Goal: Transaction & Acquisition: Book appointment/travel/reservation

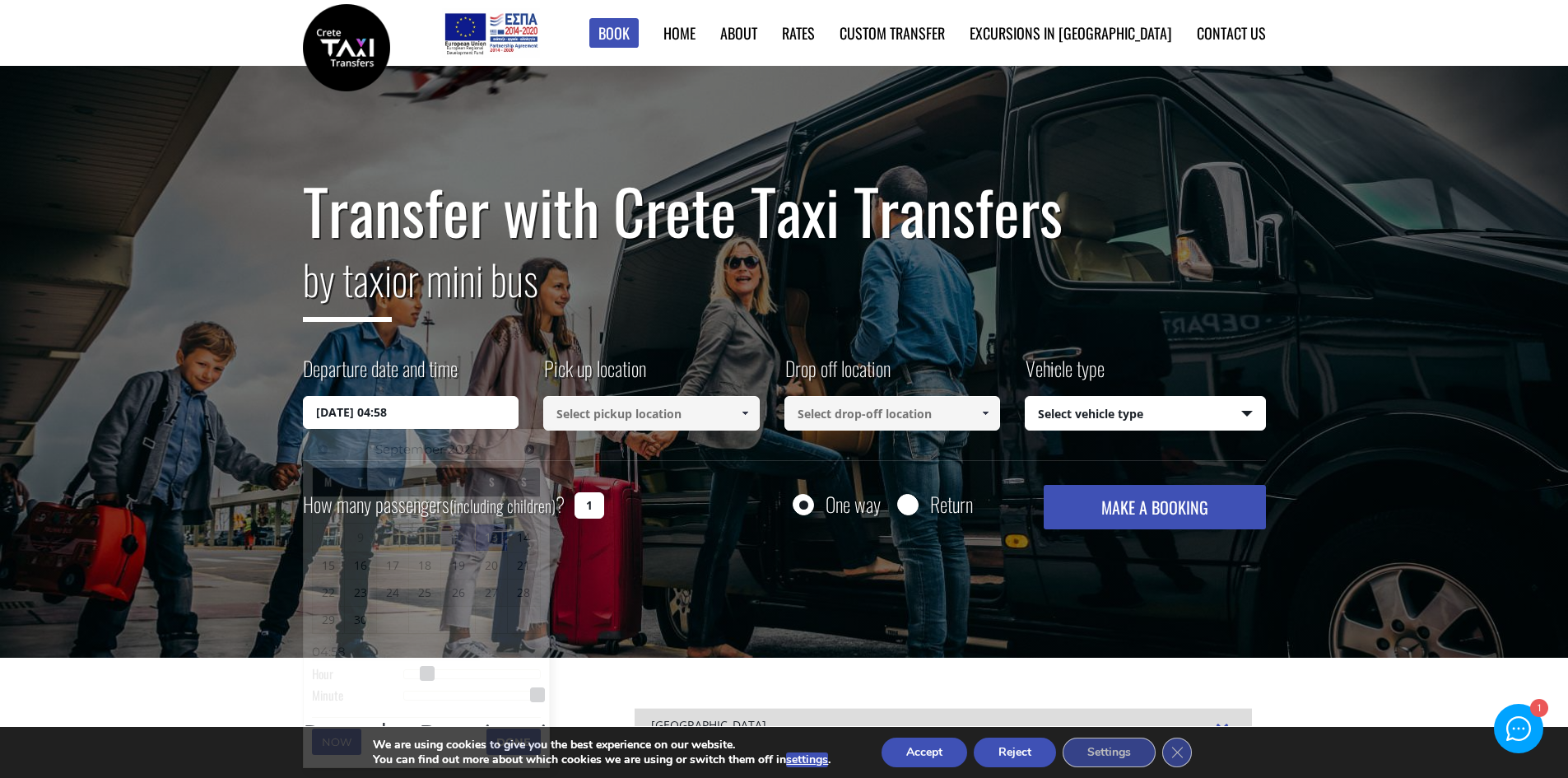
click at [460, 396] on input "[DATE] 04:58" at bounding box center [411, 412] width 216 height 33
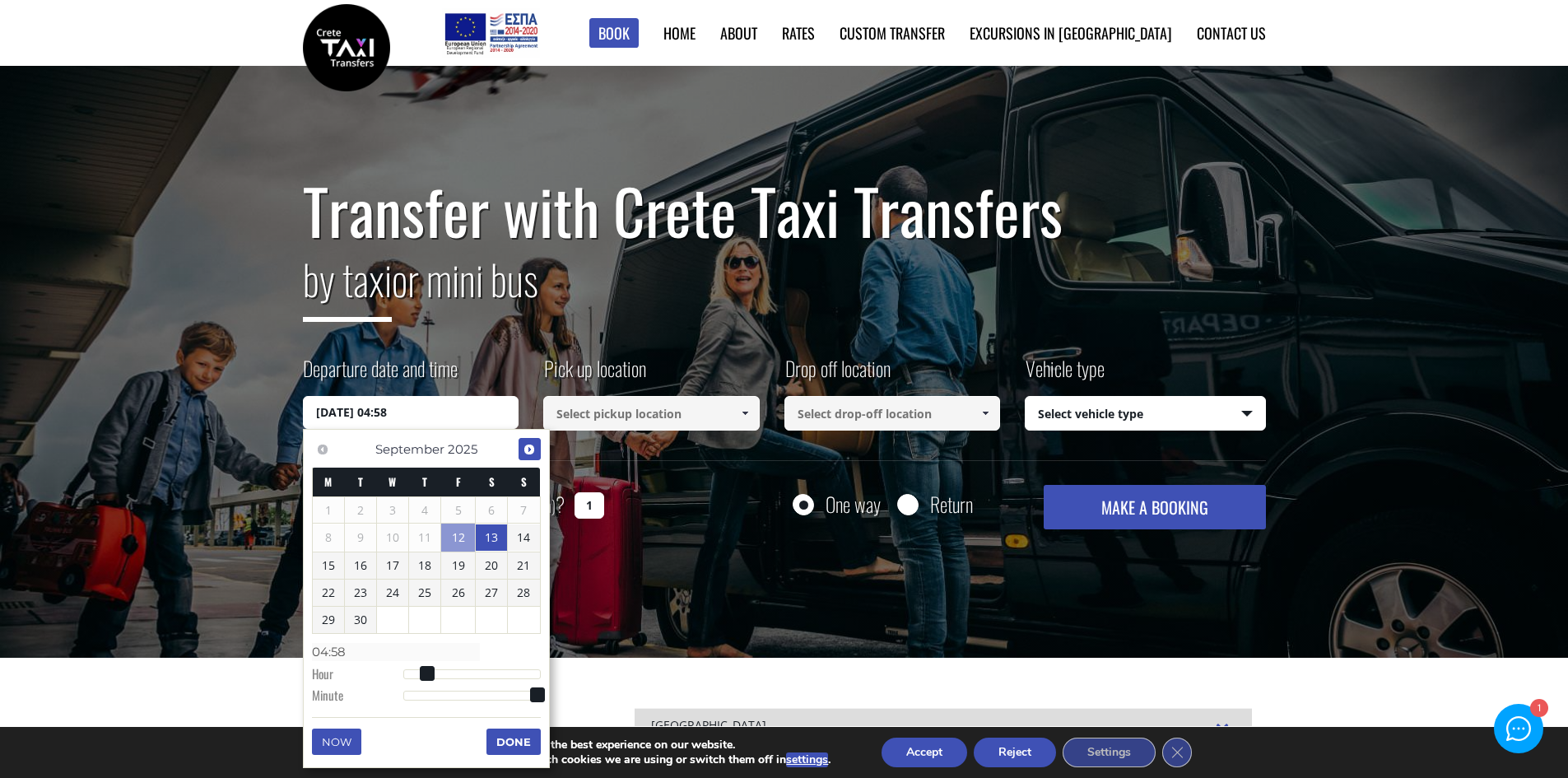
click at [529, 449] on span "Next" at bounding box center [529, 449] width 14 height 14
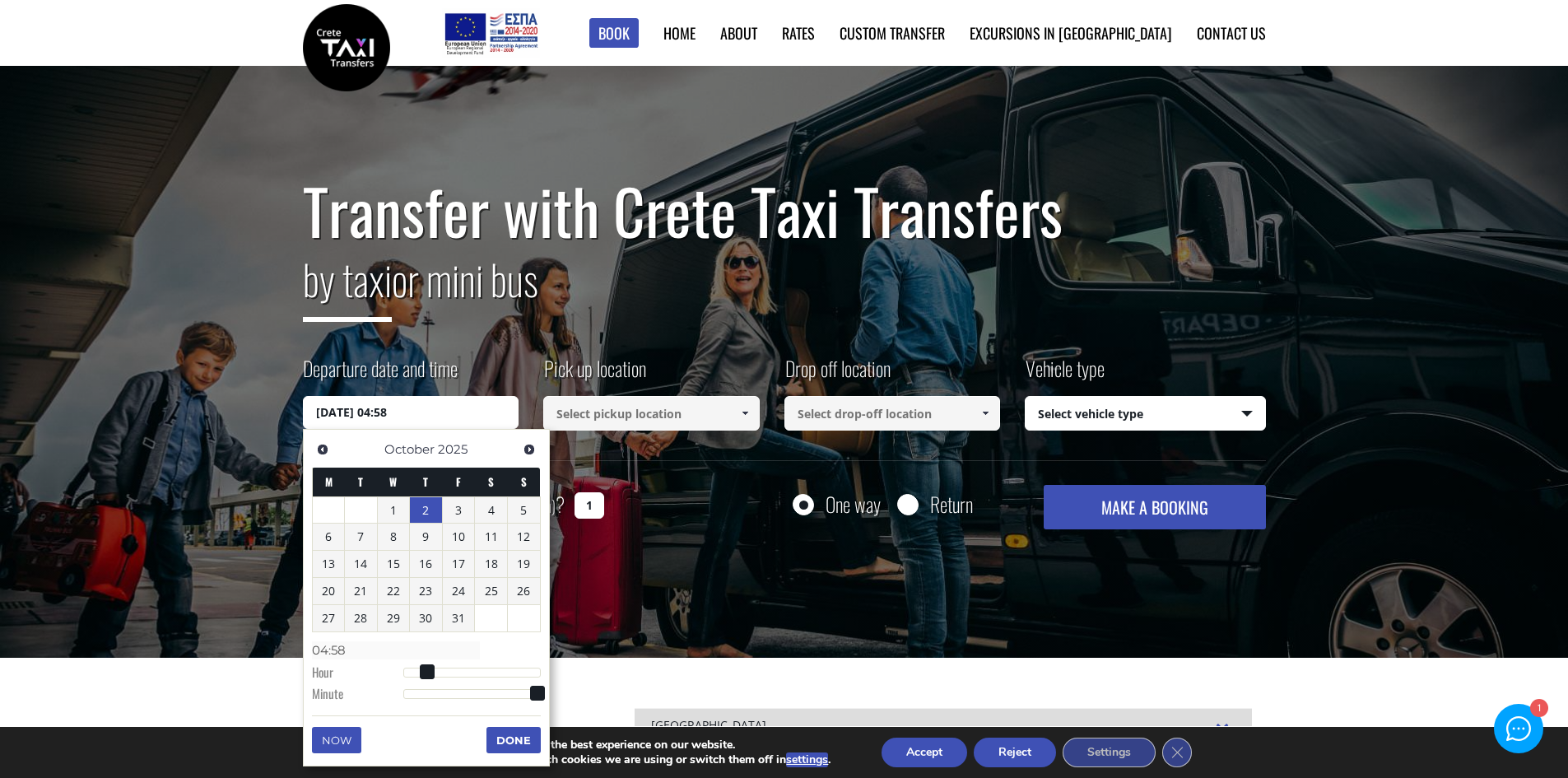
click at [432, 513] on link "2" at bounding box center [426, 510] width 32 height 26
type input "[DATE] 00:00"
click at [507, 739] on button "Done" at bounding box center [513, 739] width 54 height 26
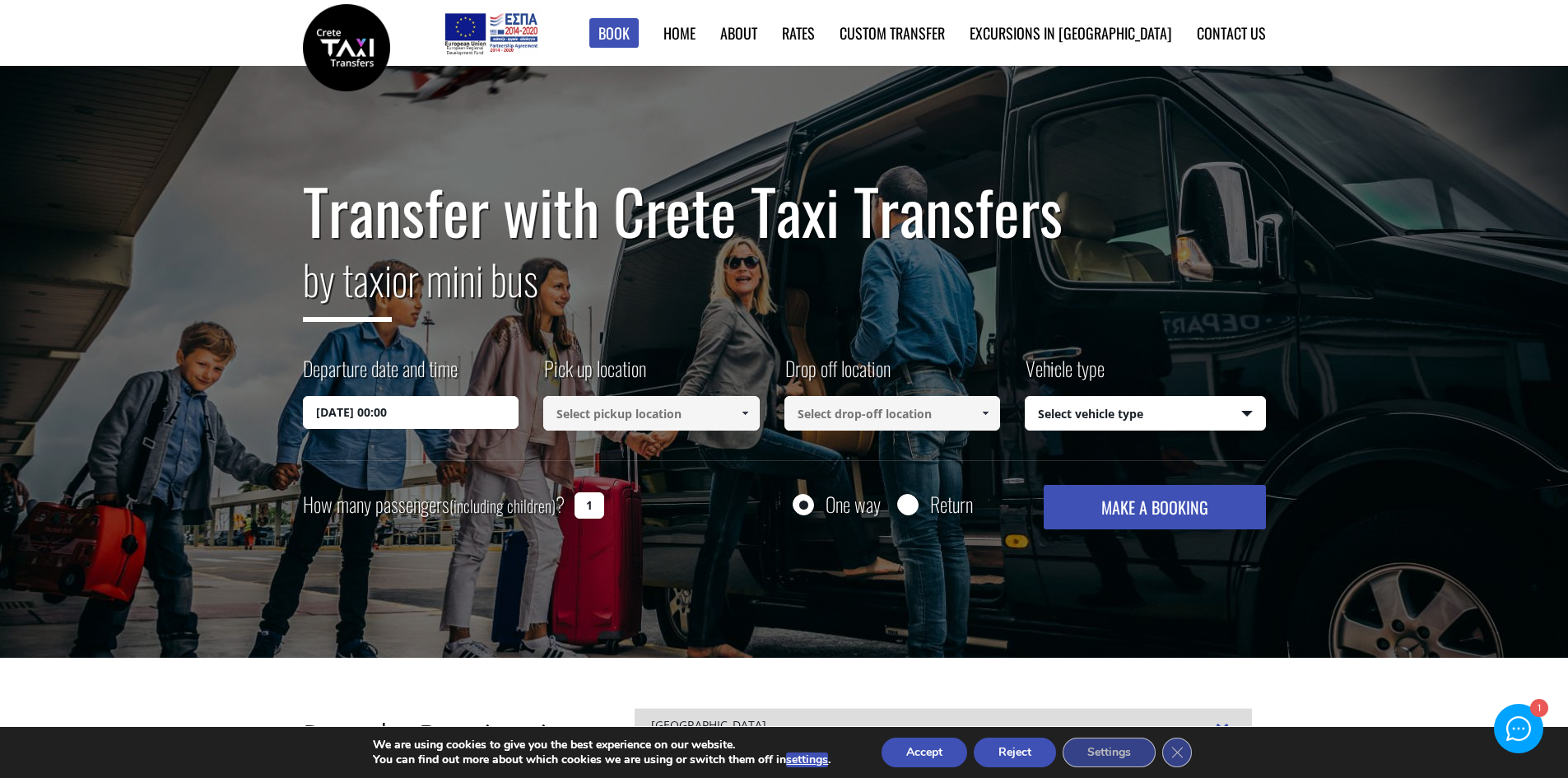
click at [735, 403] on link at bounding box center [744, 413] width 27 height 34
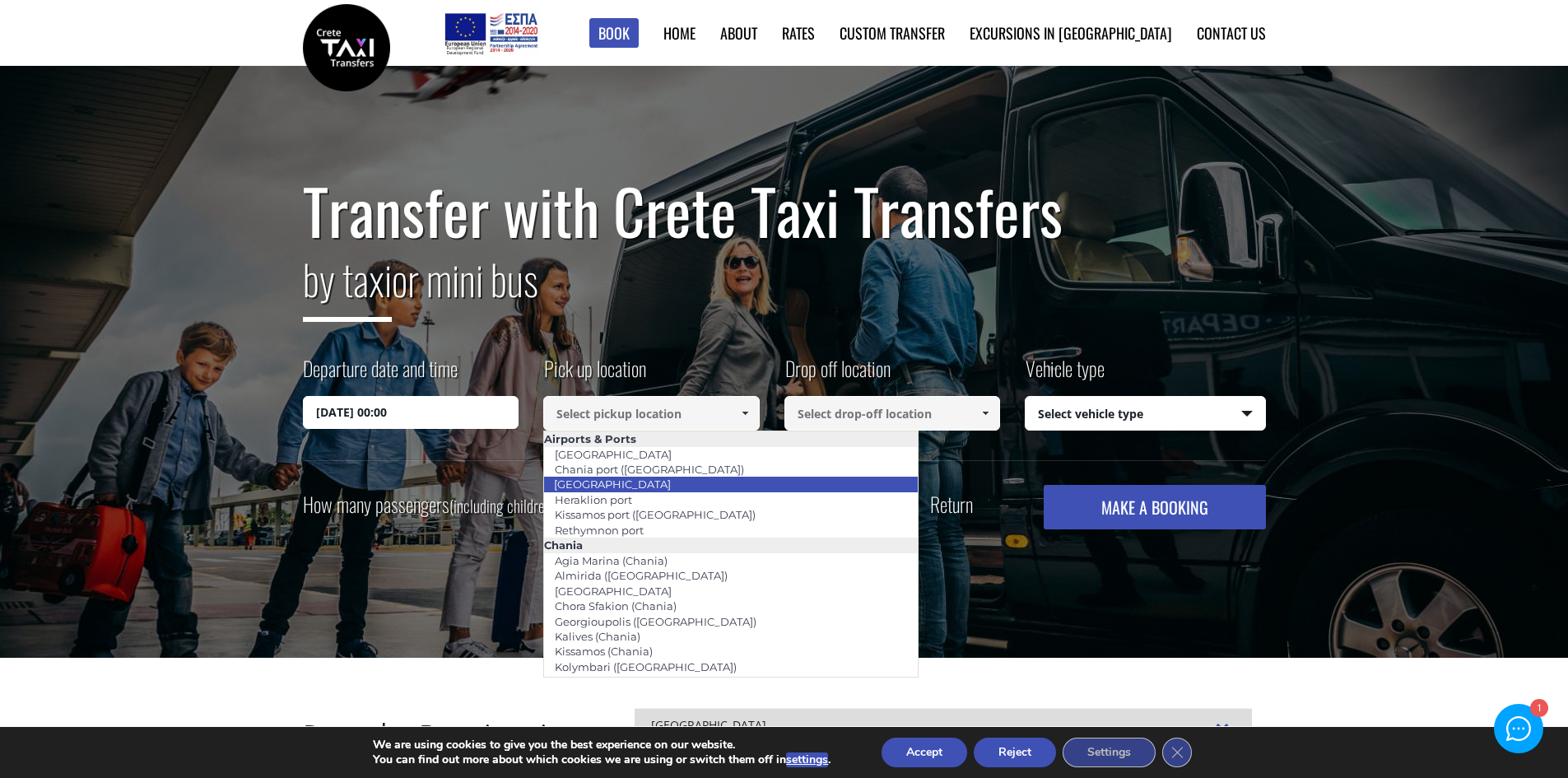
click at [638, 490] on link "[GEOGRAPHIC_DATA]" at bounding box center [612, 484] width 139 height 23
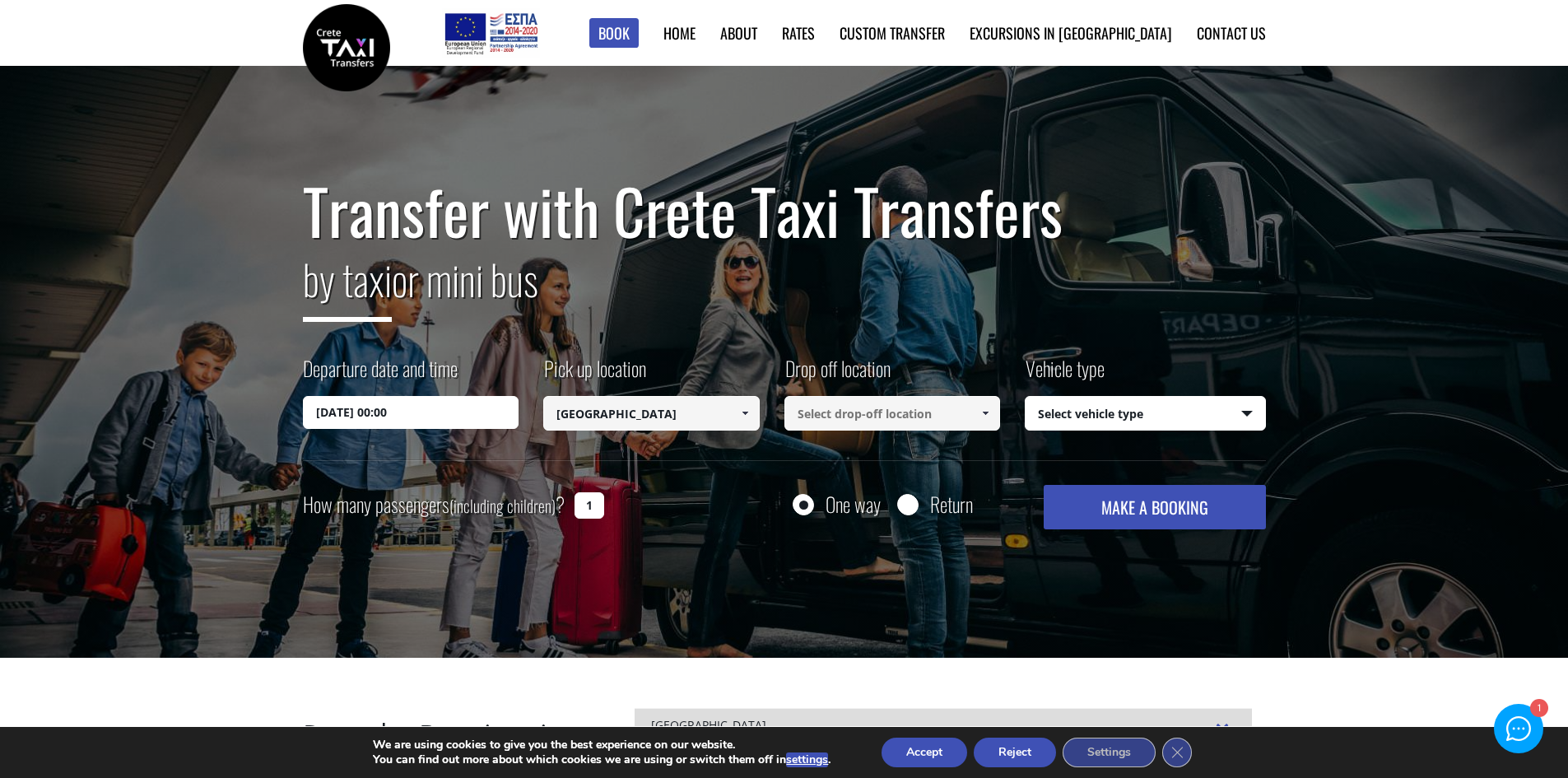
click at [986, 417] on span at bounding box center [984, 412] width 14 height 14
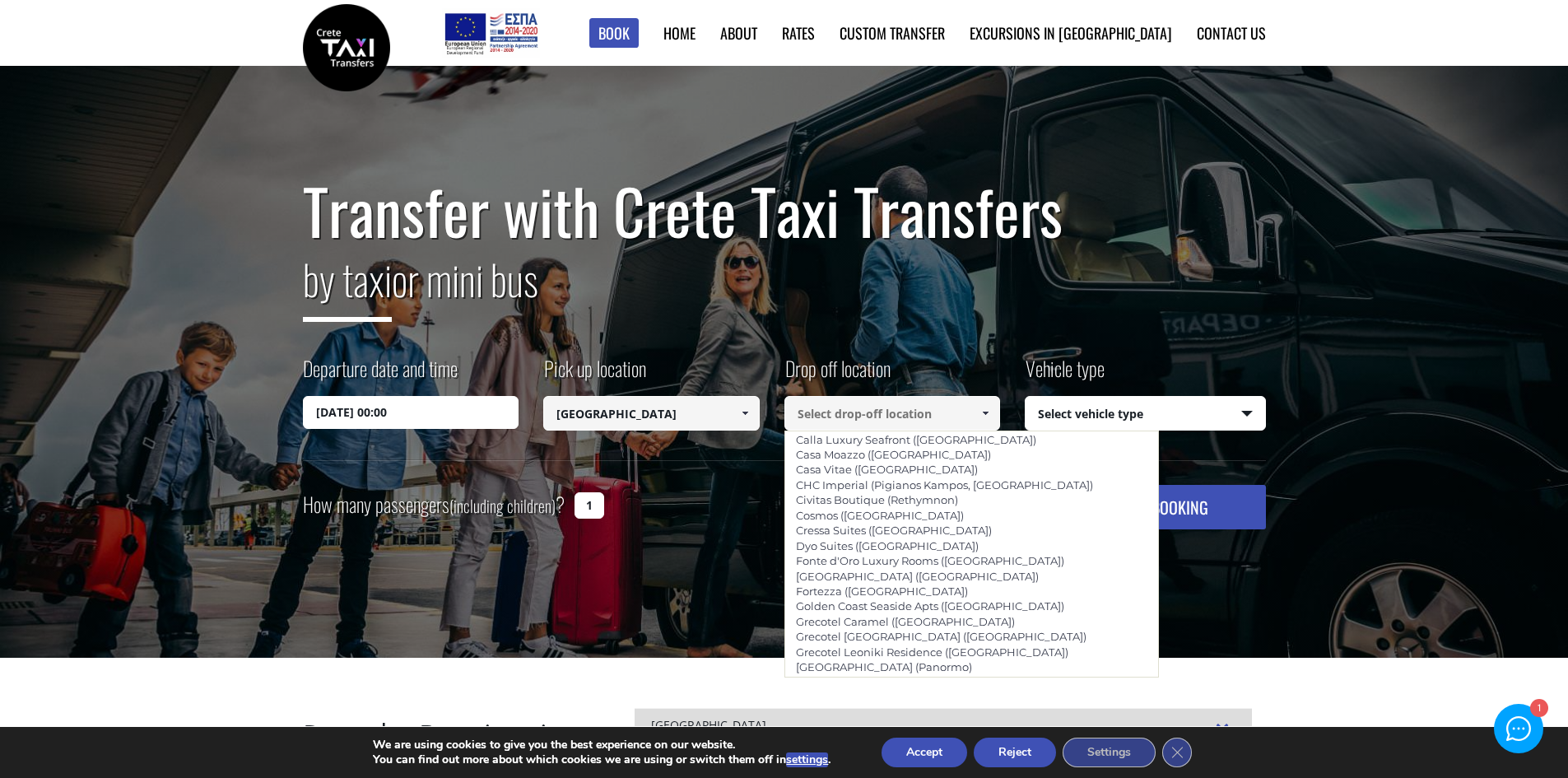
scroll to position [3126, 0]
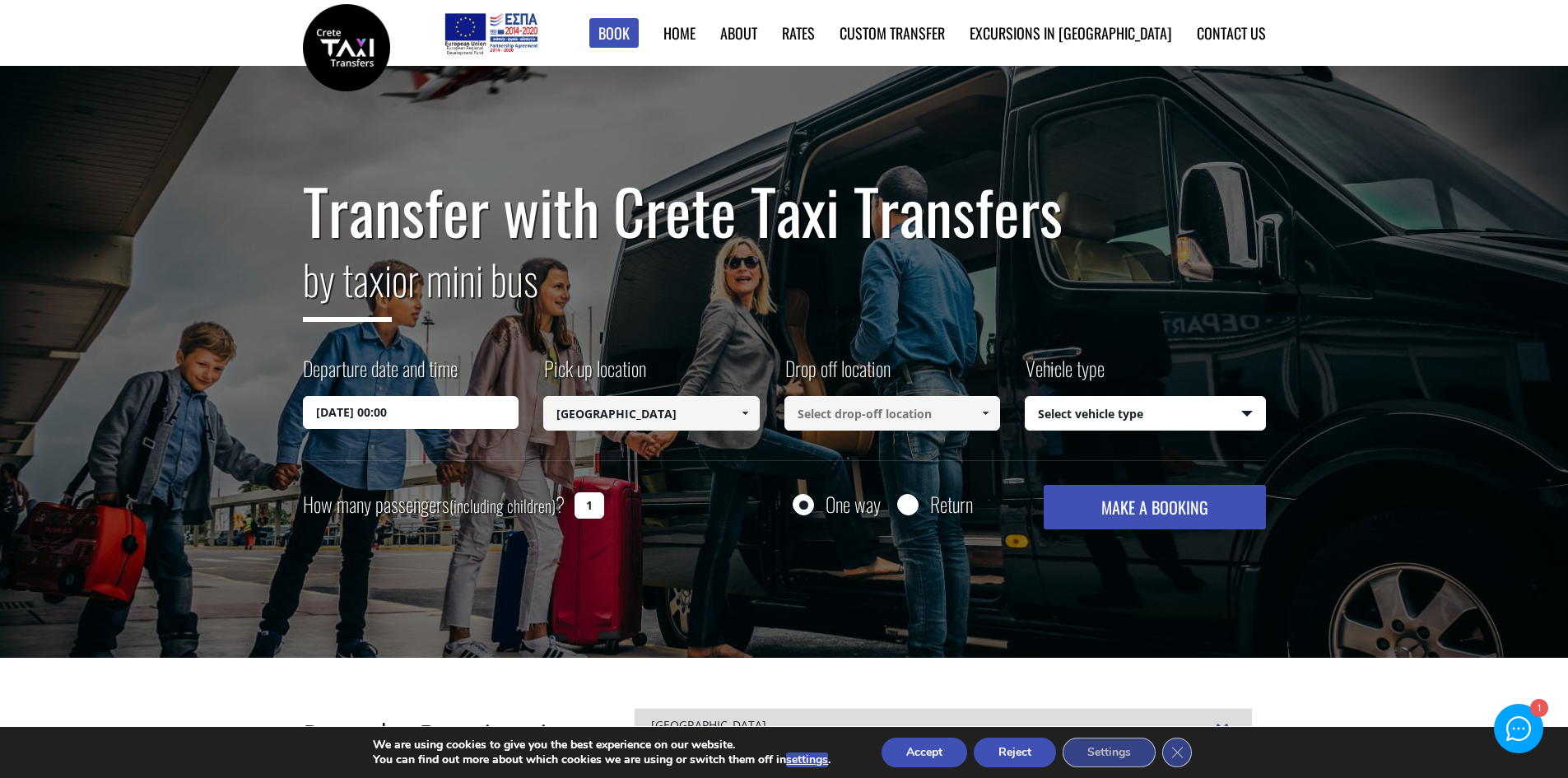
click at [742, 413] on span at bounding box center [745, 412] width 14 height 14
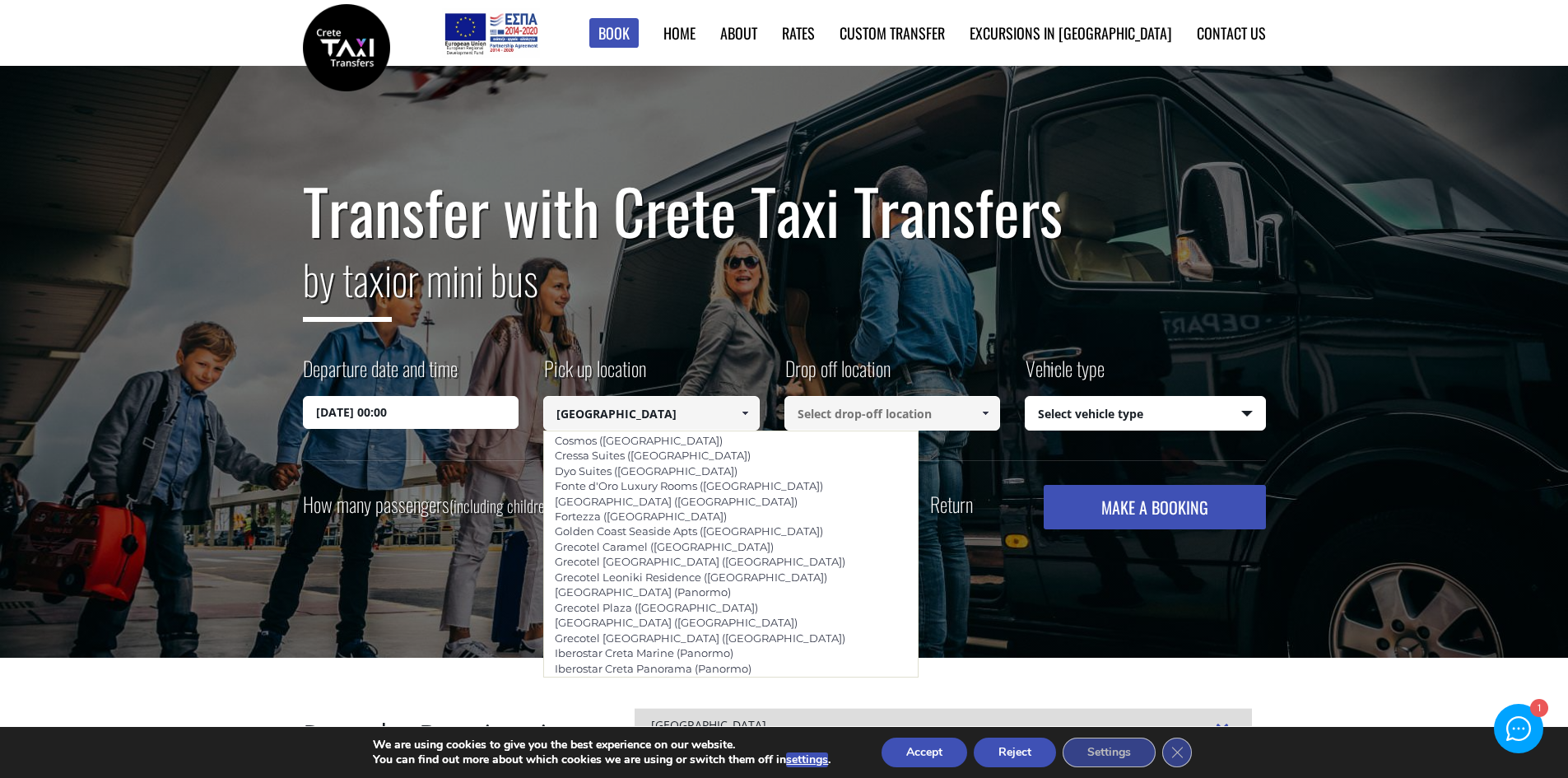
scroll to position [3163, 0]
type input "Lucky Suites ([GEOGRAPHIC_DATA])"
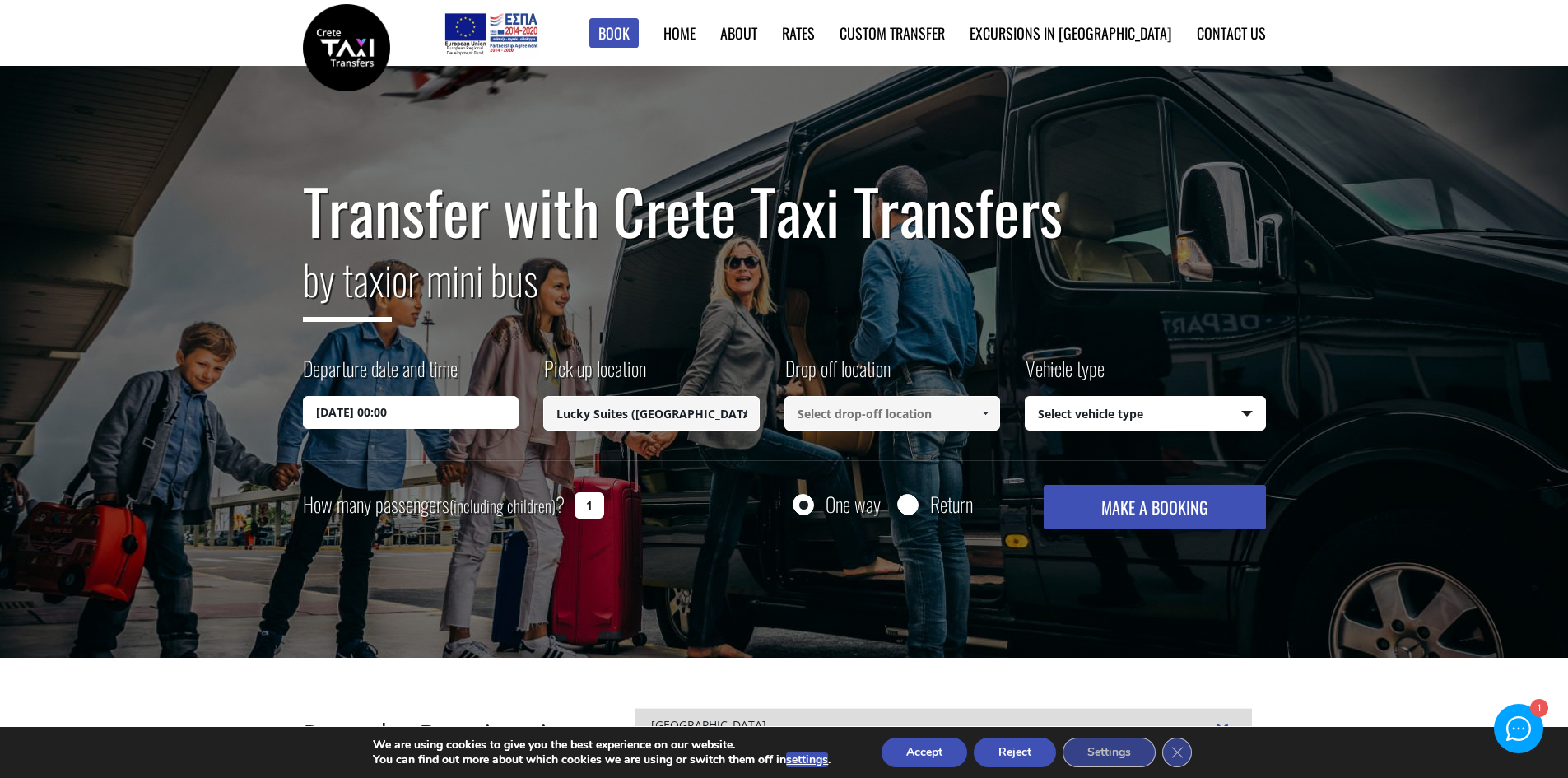
click at [973, 405] on link at bounding box center [985, 413] width 27 height 34
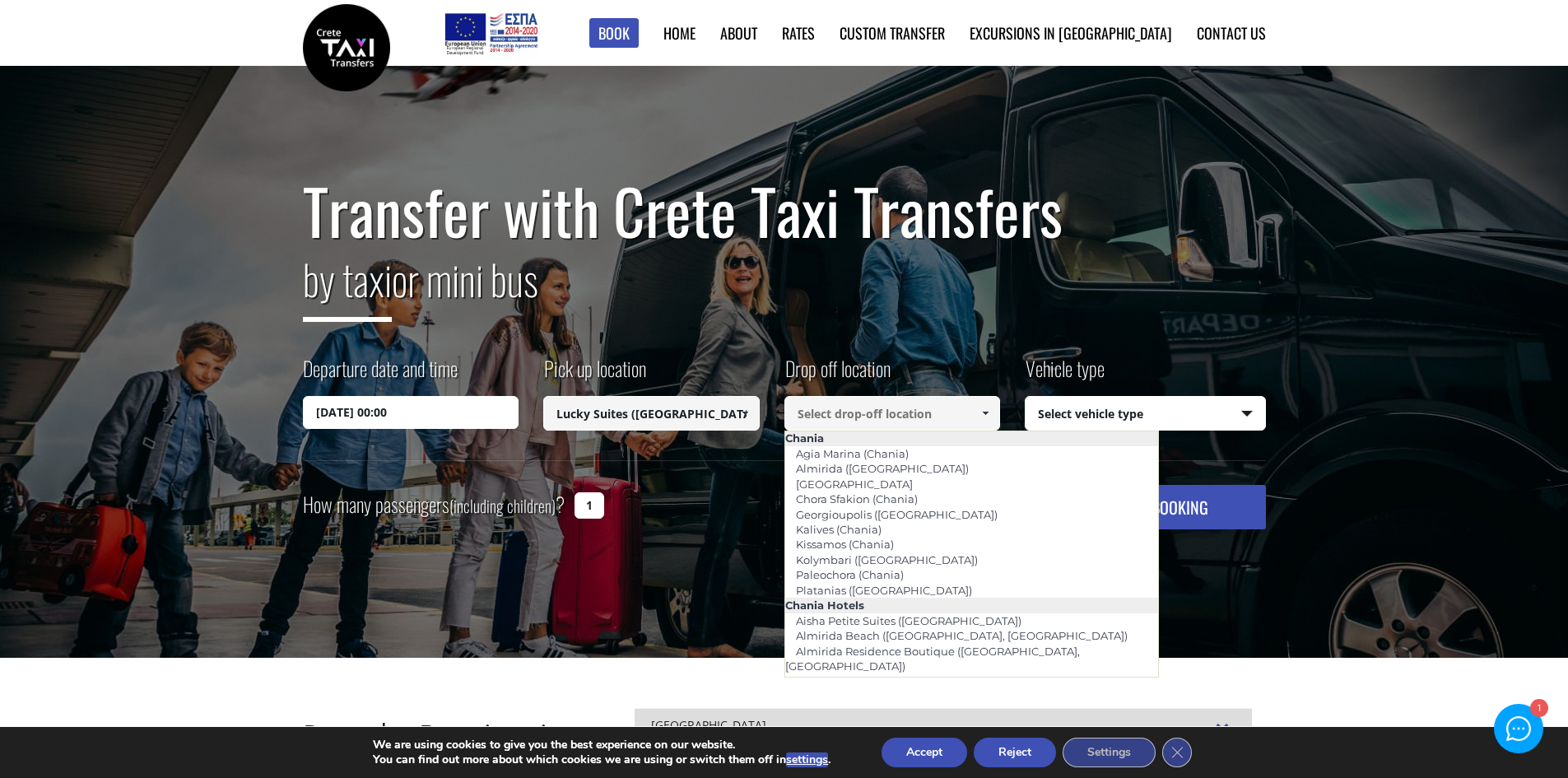
scroll to position [0, 0]
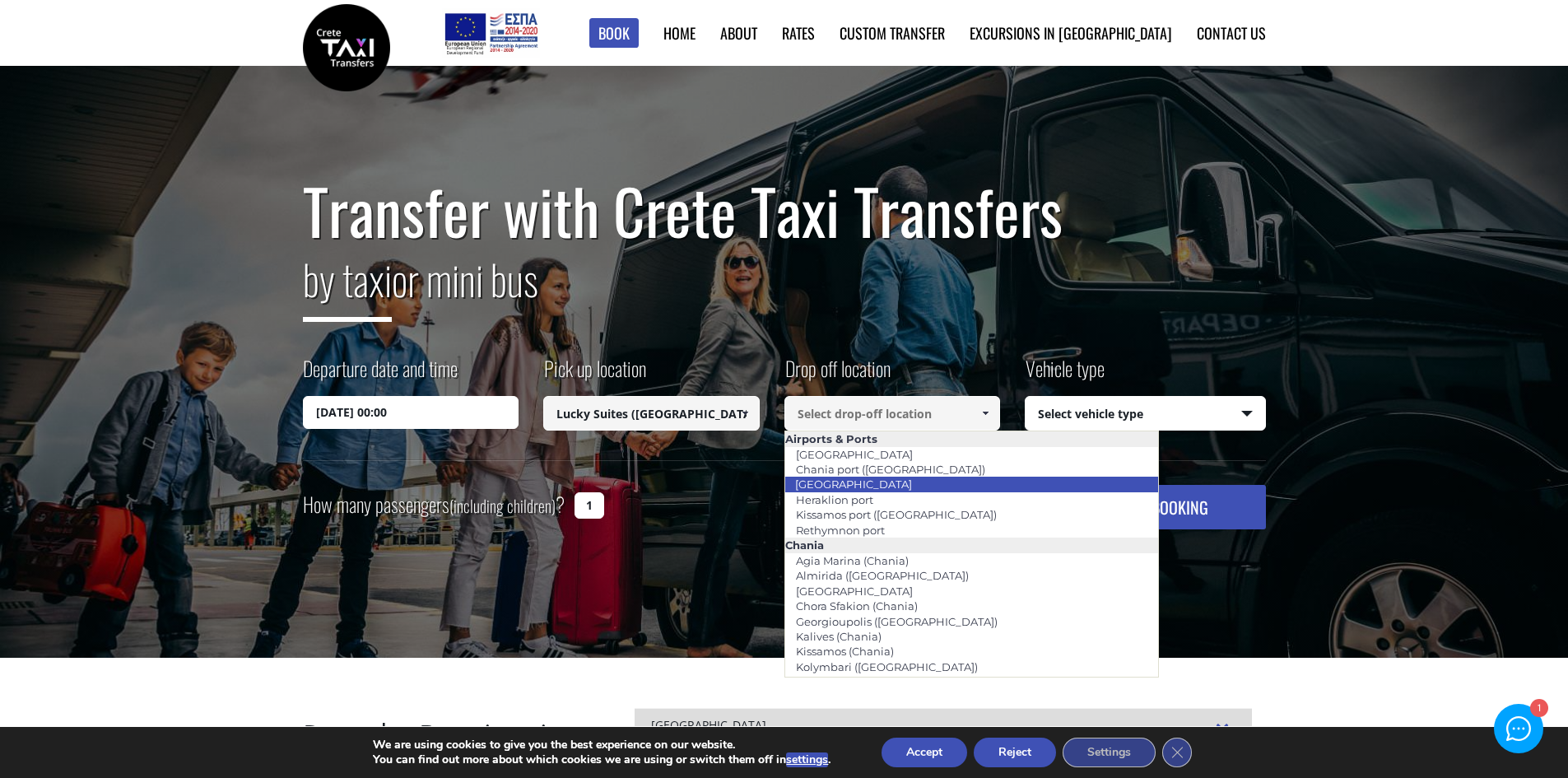
click at [903, 484] on li "[GEOGRAPHIC_DATA]" at bounding box center [972, 484] width 374 height 14
type input "[GEOGRAPHIC_DATA]"
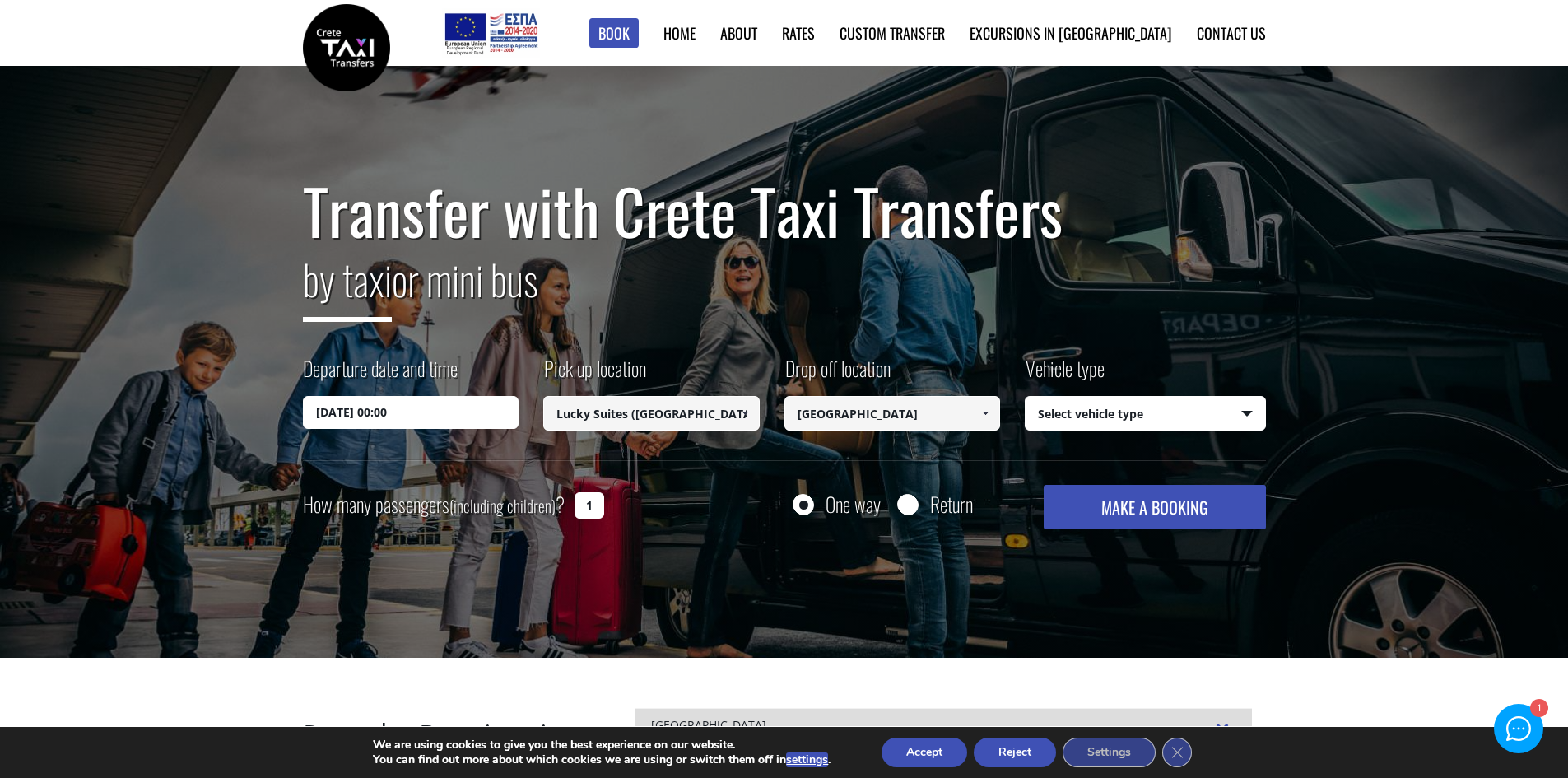
click at [1255, 415] on select "Select vehicle type Taxi (4 passengers) Mercedes E Class Mini Van (7 passengers…" at bounding box center [1146, 413] width 240 height 34
click at [594, 504] on input "1" at bounding box center [589, 504] width 30 height 26
type input "2"
click at [1248, 417] on select "Select vehicle type Taxi (4 passengers) Mercedes E Class Mini Van (7 passengers…" at bounding box center [1146, 413] width 240 height 34
drag, startPoint x: 1340, startPoint y: 421, endPoint x: 1301, endPoint y: 451, distance: 49.2
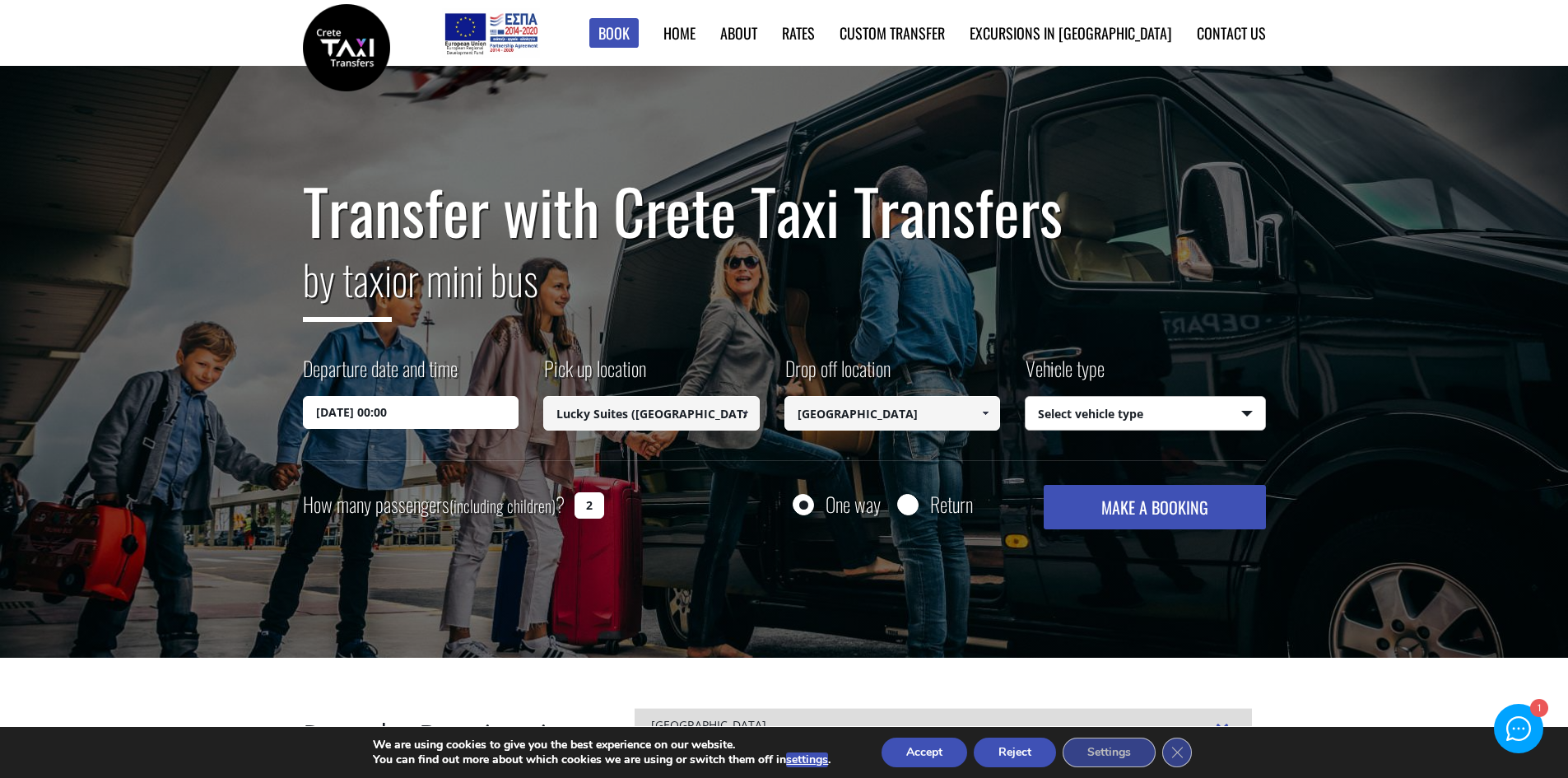
click at [1340, 421] on div "Transfer with Crete Taxi Transfers by taxi or mini bus Departure date and time …" at bounding box center [784, 362] width 1568 height 593
click at [1146, 506] on button "MAKE A BOOKING" at bounding box center [1155, 506] width 222 height 44
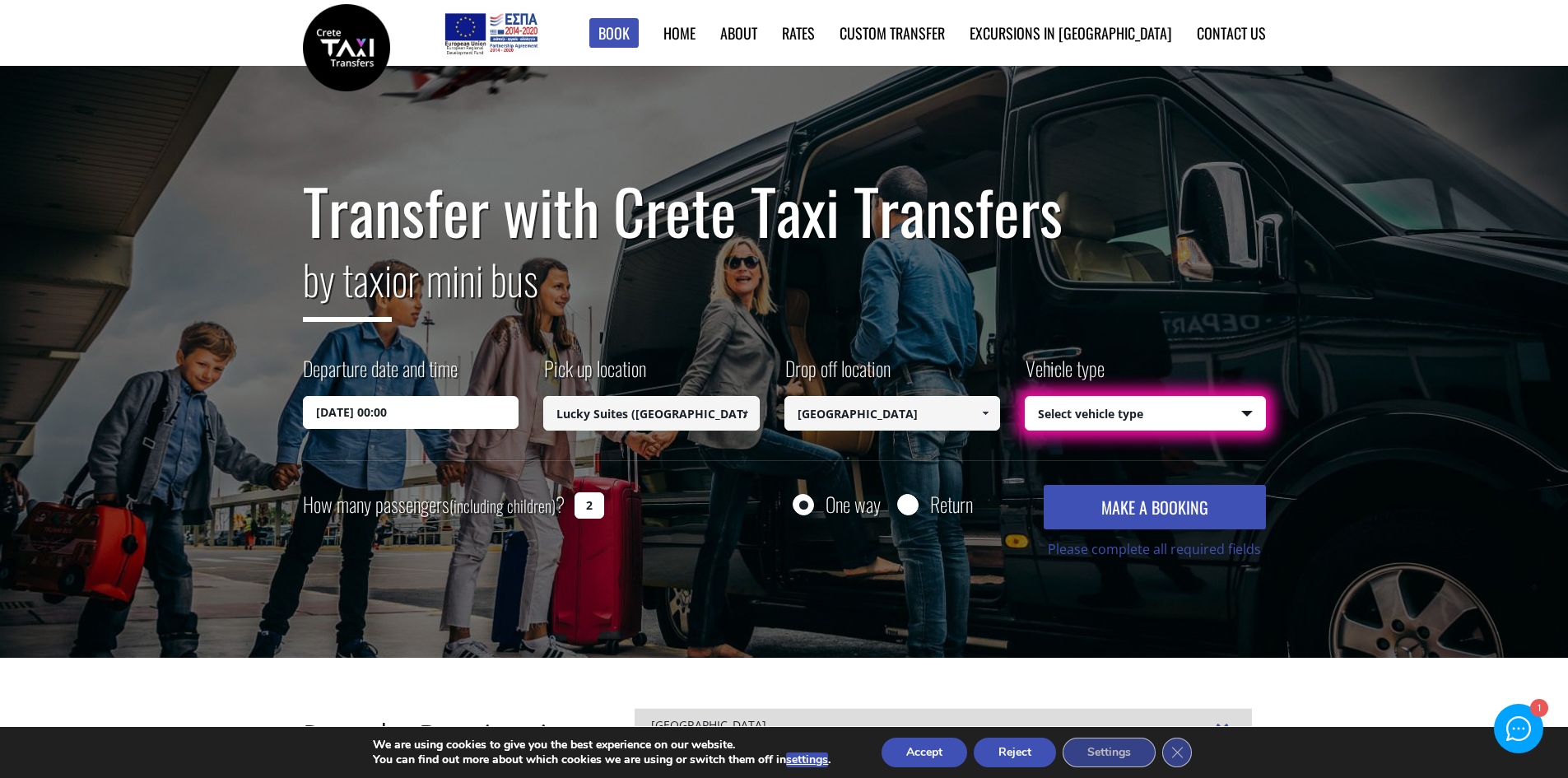
click at [1003, 762] on button "Reject" at bounding box center [1014, 752] width 82 height 30
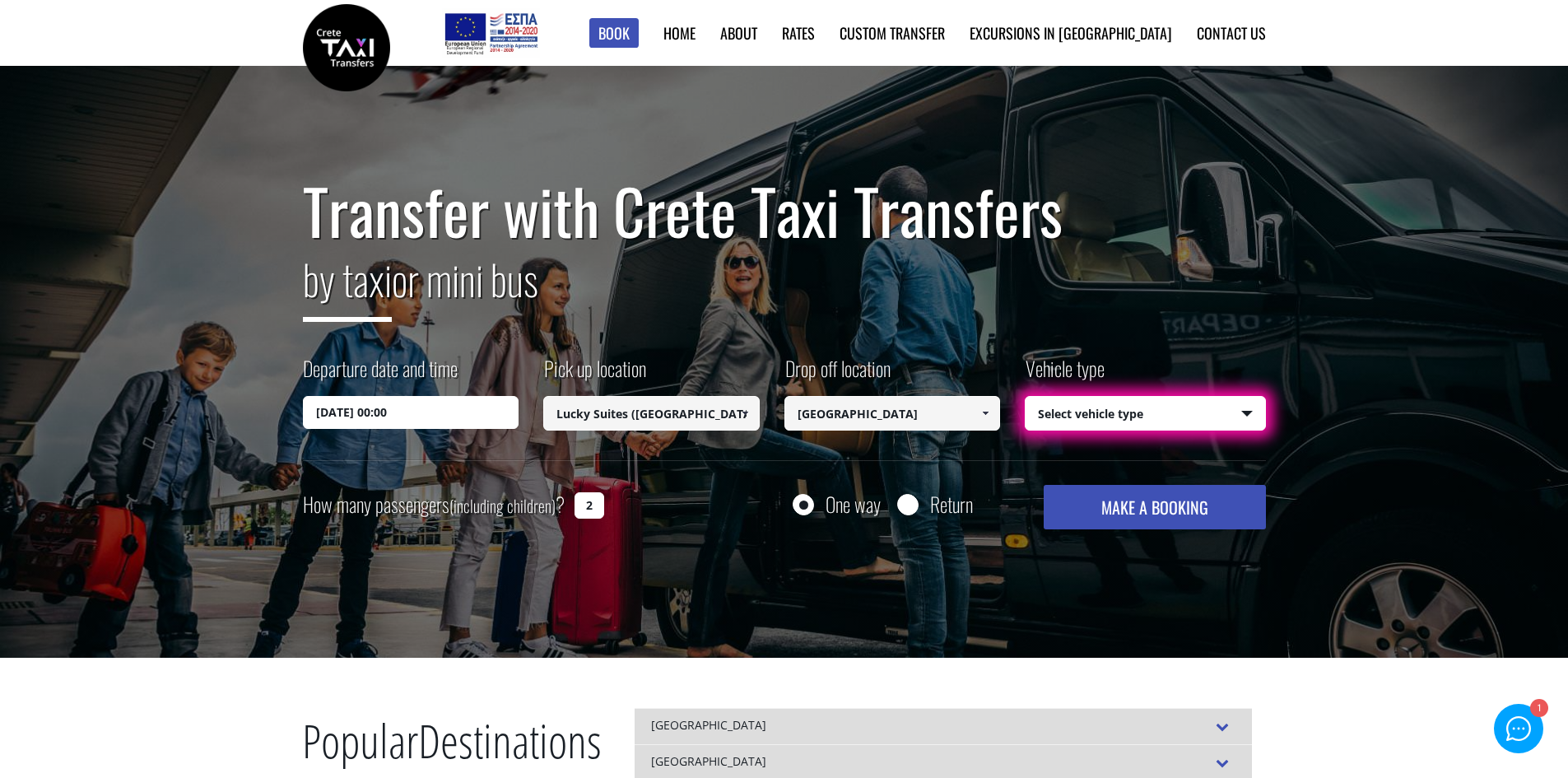
click at [1191, 419] on select "Select vehicle type Taxi (4 passengers) Mercedes E Class Mini Van (7 passengers…" at bounding box center [1146, 413] width 240 height 34
select select "542"
click at [1026, 396] on select "Select vehicle type Taxi (4 passengers) Mercedes E Class Mini Van (7 passengers…" at bounding box center [1146, 413] width 240 height 34
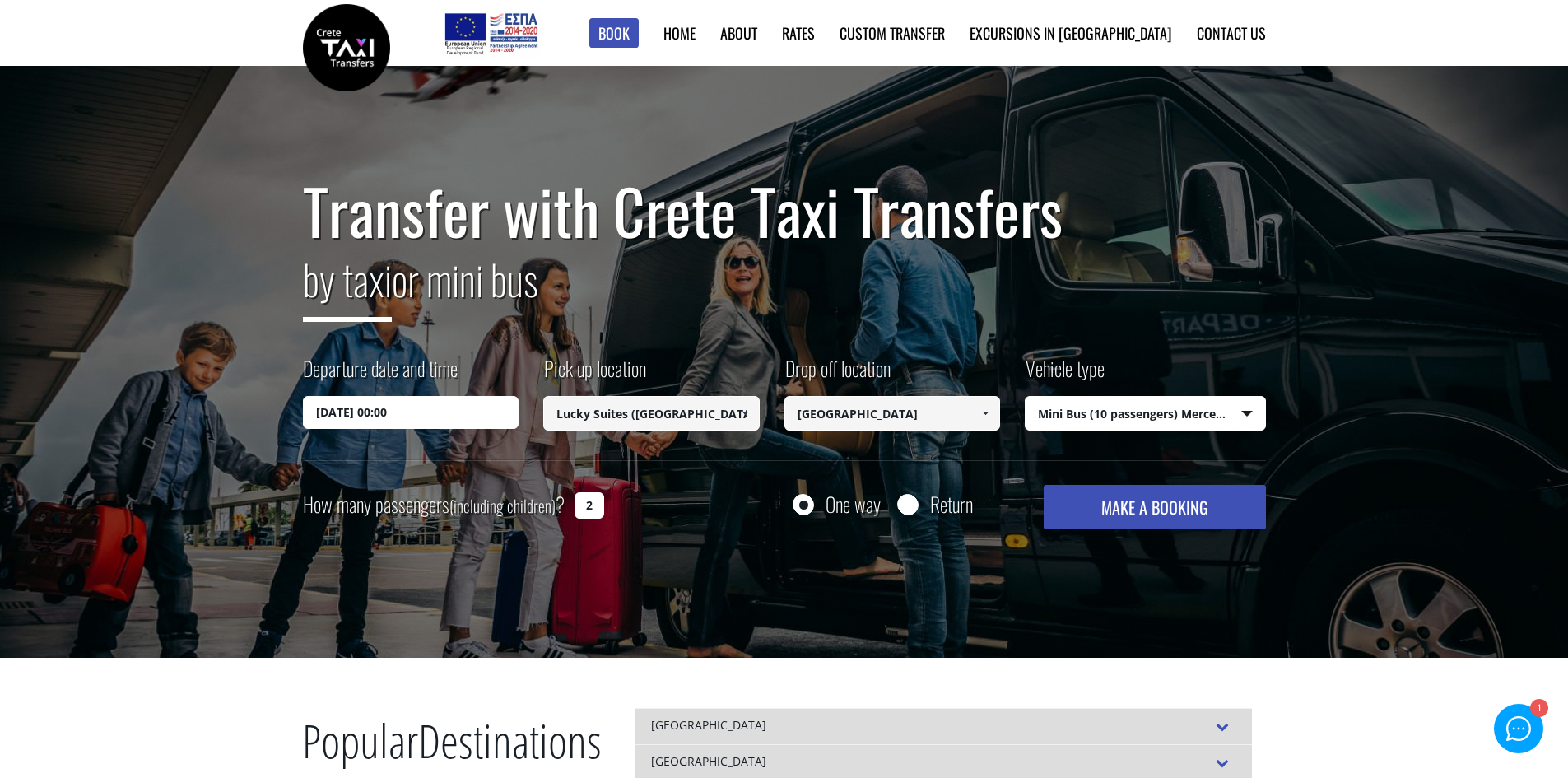
click at [1143, 503] on button "MAKE A BOOKING" at bounding box center [1155, 506] width 222 height 44
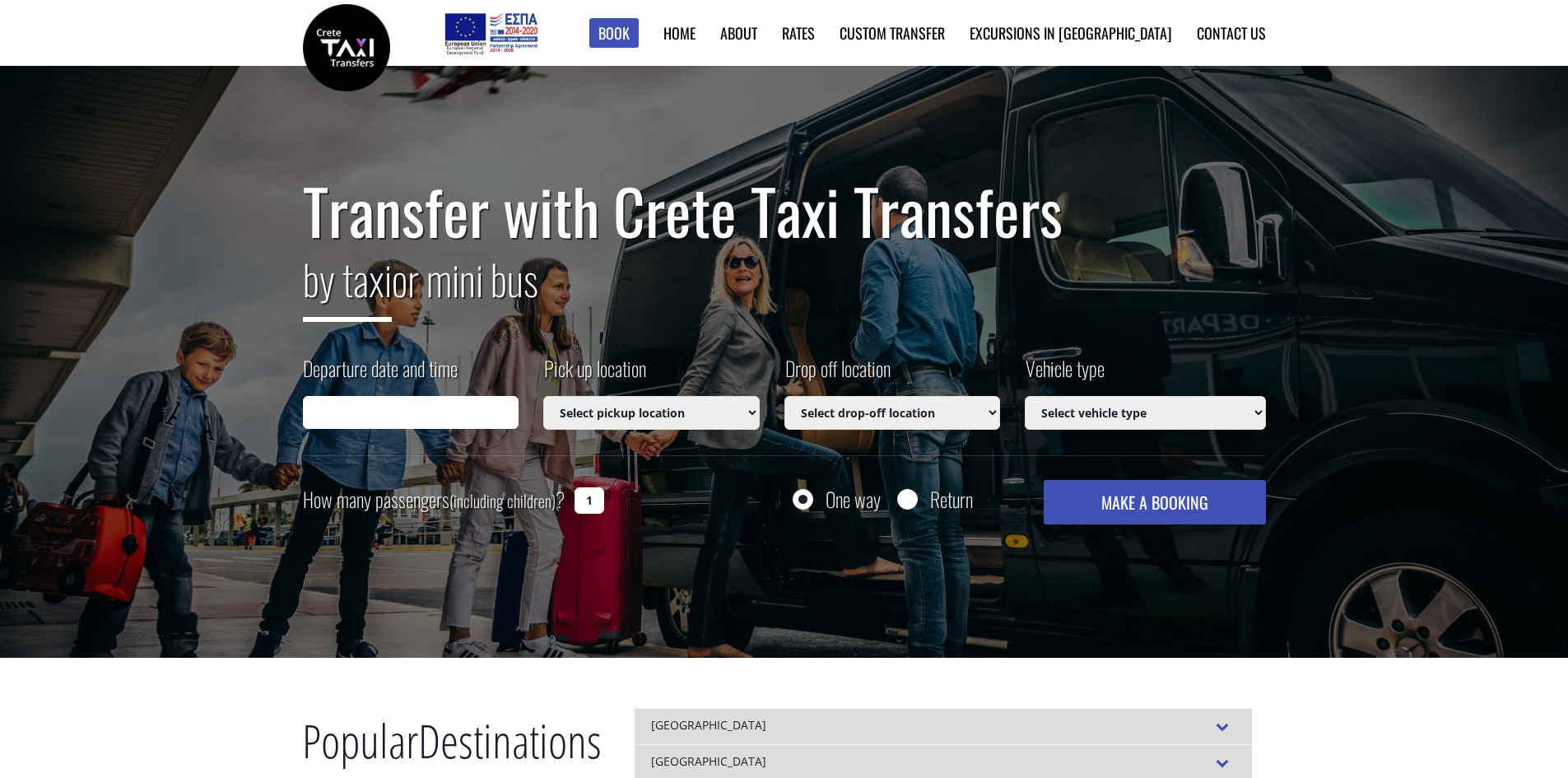
type input "[DATE] 05:00"
